Goal: Navigation & Orientation: Go to known website

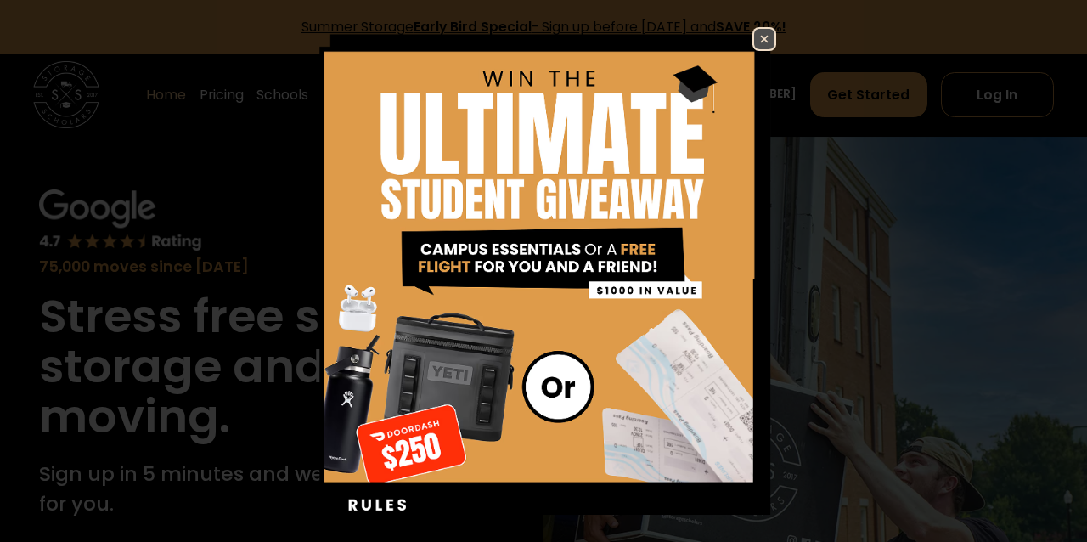
click at [767, 36] on img at bounding box center [764, 39] width 20 height 20
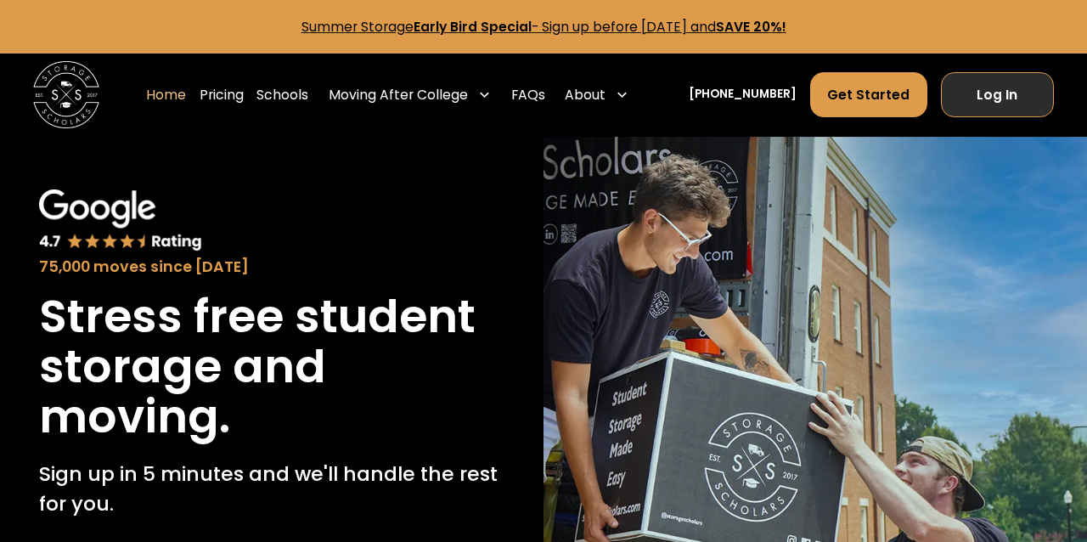
click at [994, 97] on link "Log In" at bounding box center [997, 94] width 113 height 45
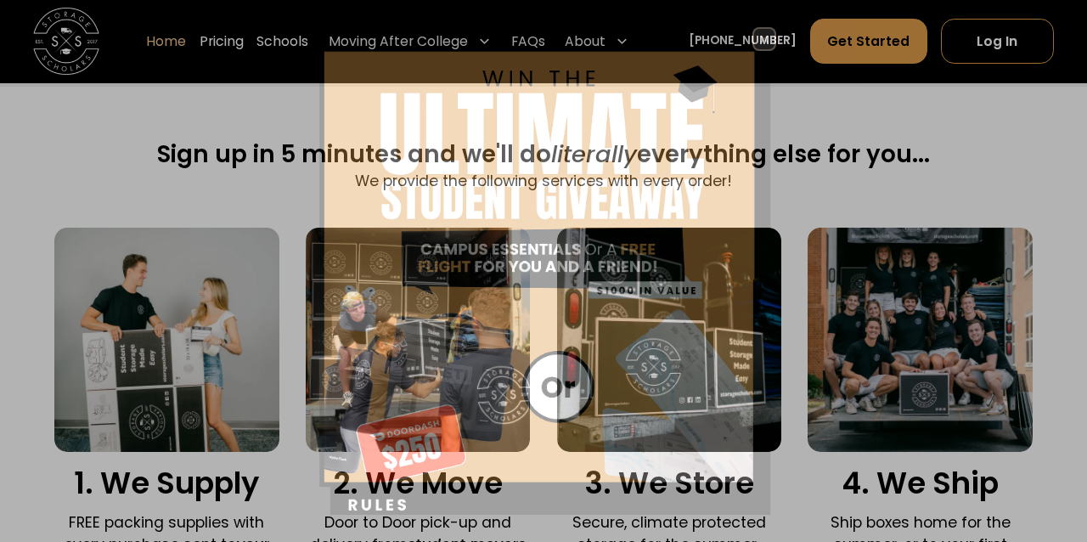
scroll to position [1012, 0]
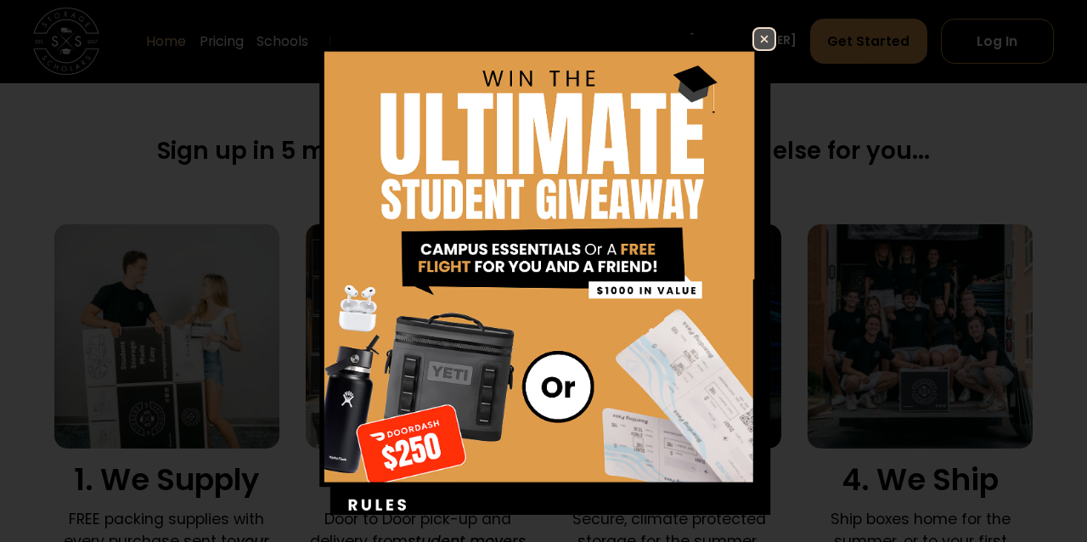
click at [767, 37] on img at bounding box center [764, 39] width 20 height 20
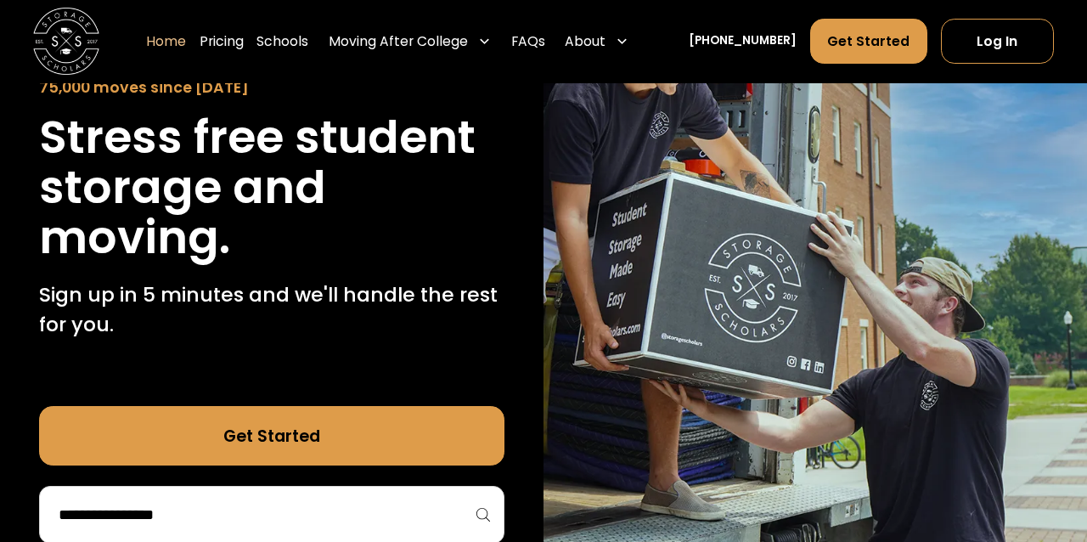
scroll to position [0, 0]
